Goal: Find specific page/section: Find specific page/section

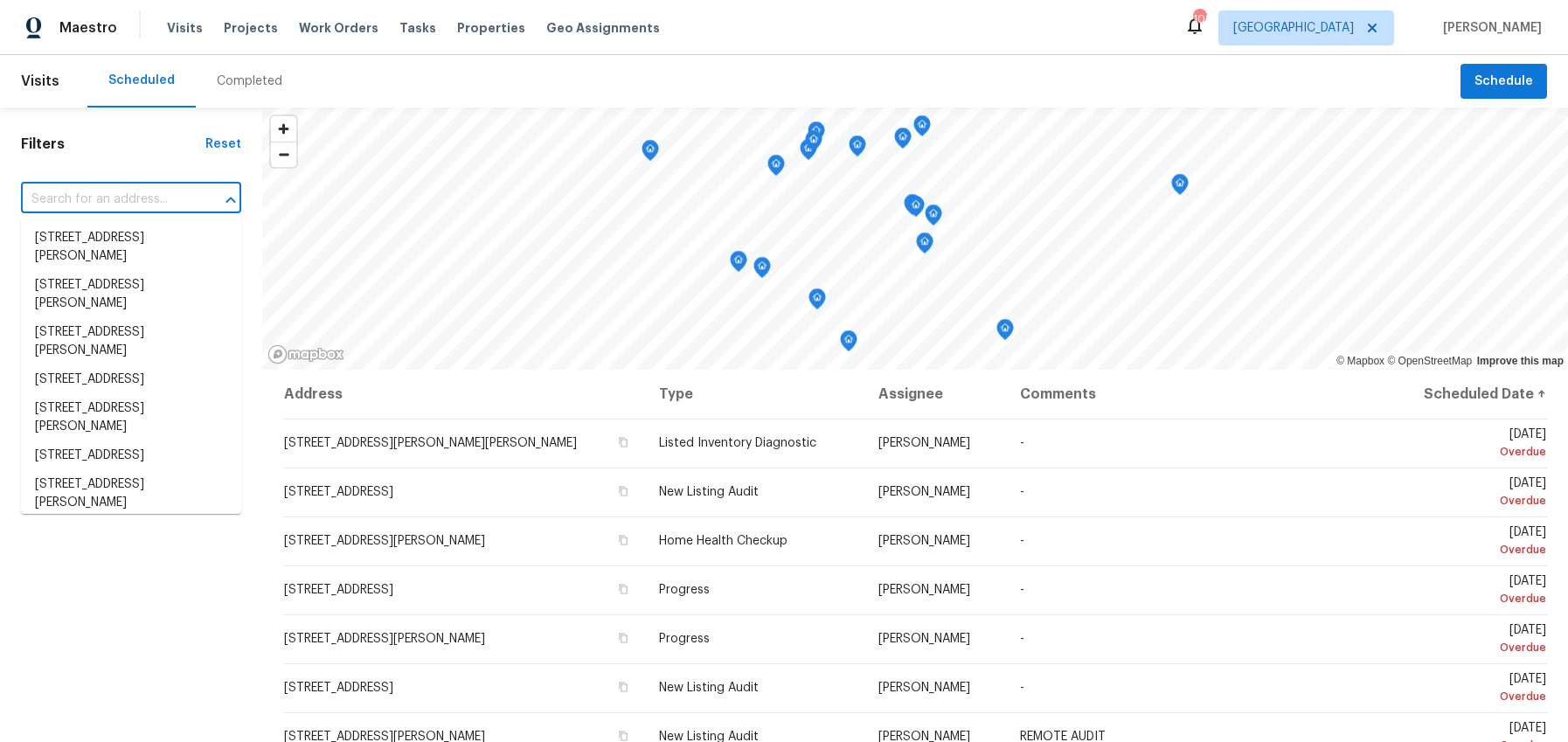
click at [118, 195] on input "text" at bounding box center [106, 200] width 171 height 27
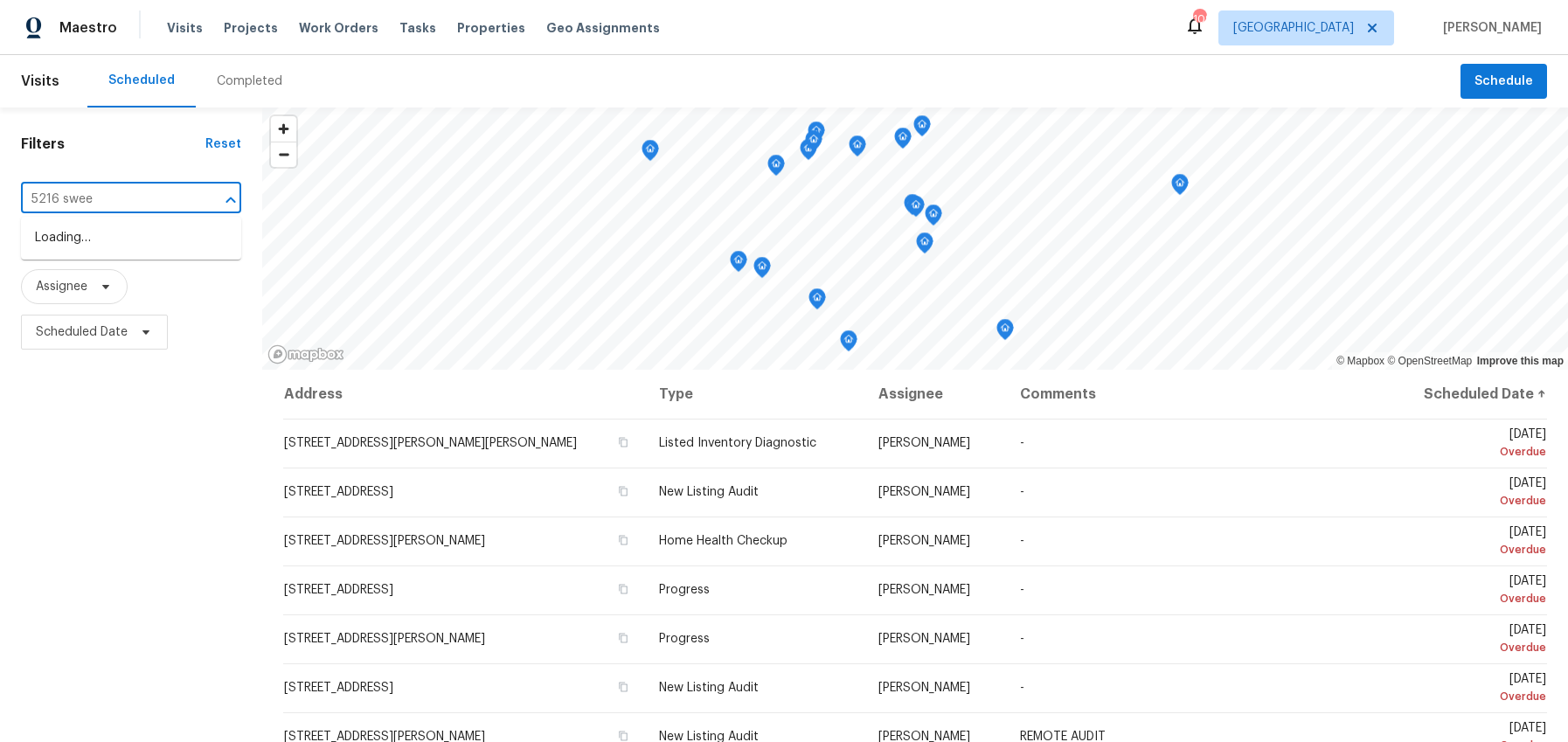
type input "5216 sweet"
click at [89, 247] on li "[STREET_ADDRESS]" at bounding box center [131, 238] width 220 height 28
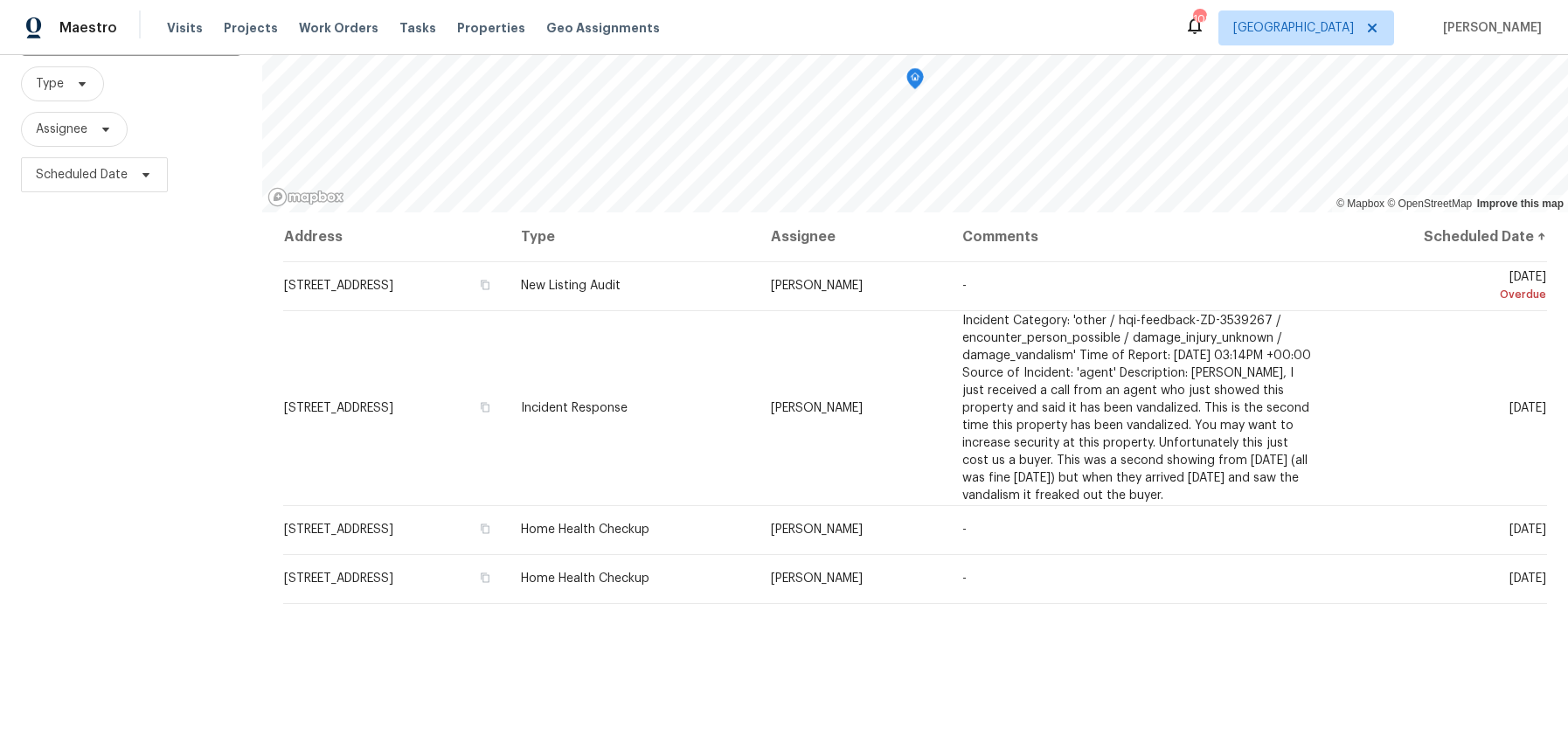
scroll to position [151, 0]
